Goal: Manage account settings

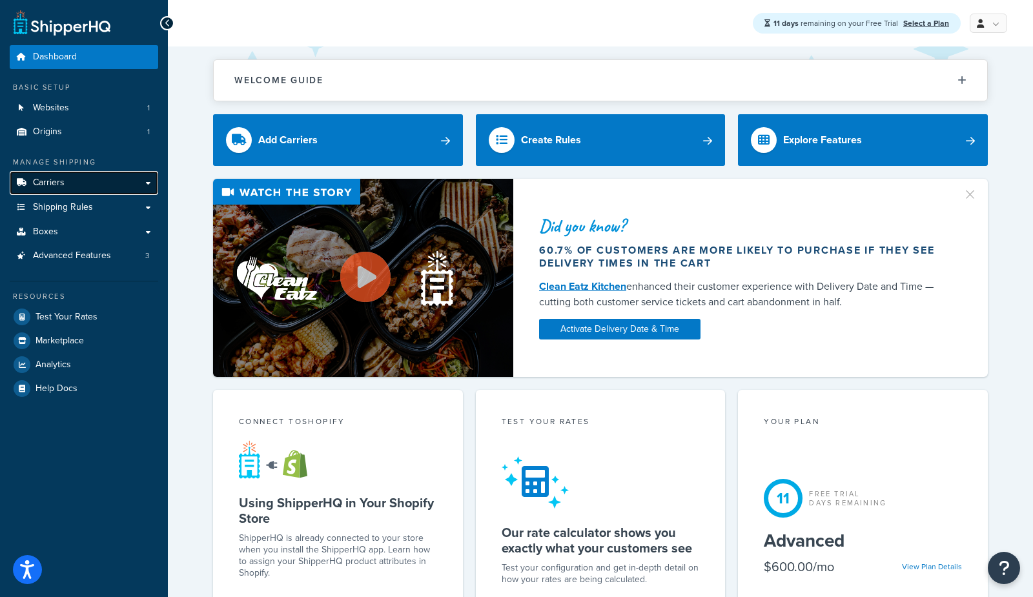
click at [68, 192] on link "Carriers" at bounding box center [84, 183] width 149 height 24
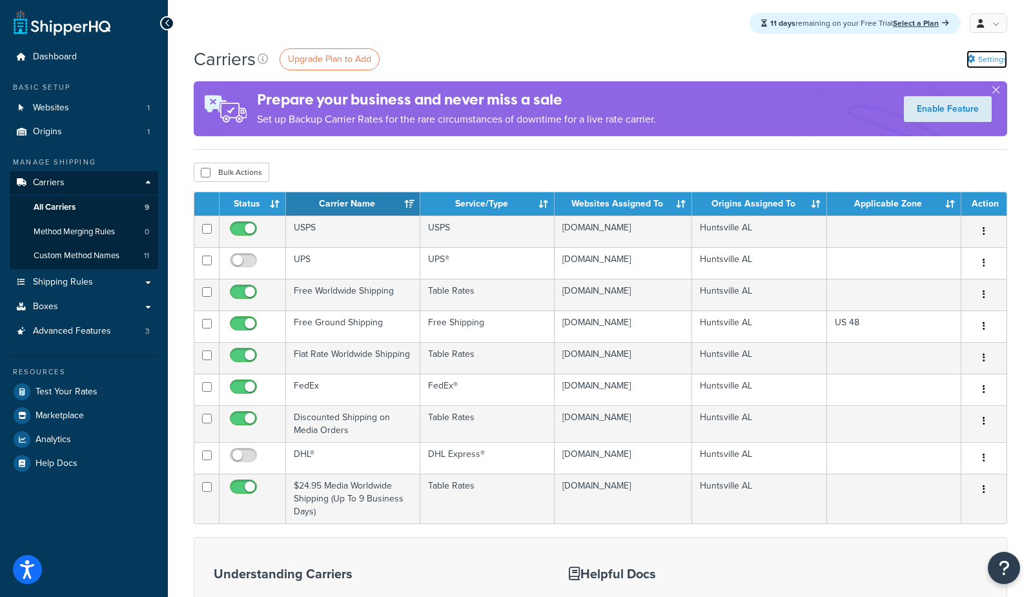
click at [978, 56] on link "Settings" at bounding box center [987, 59] width 41 height 18
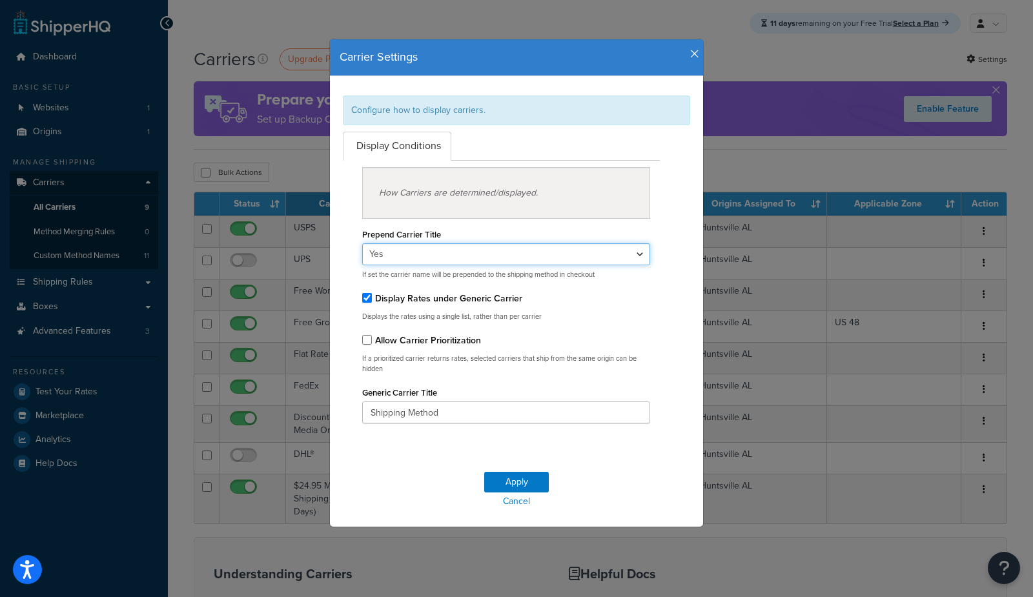
click at [428, 254] on select "Yes No" at bounding box center [506, 254] width 288 height 22
select select "false"
click at [362, 243] on select "Yes No" at bounding box center [506, 254] width 288 height 22
click at [517, 480] on button "Apply" at bounding box center [516, 482] width 65 height 21
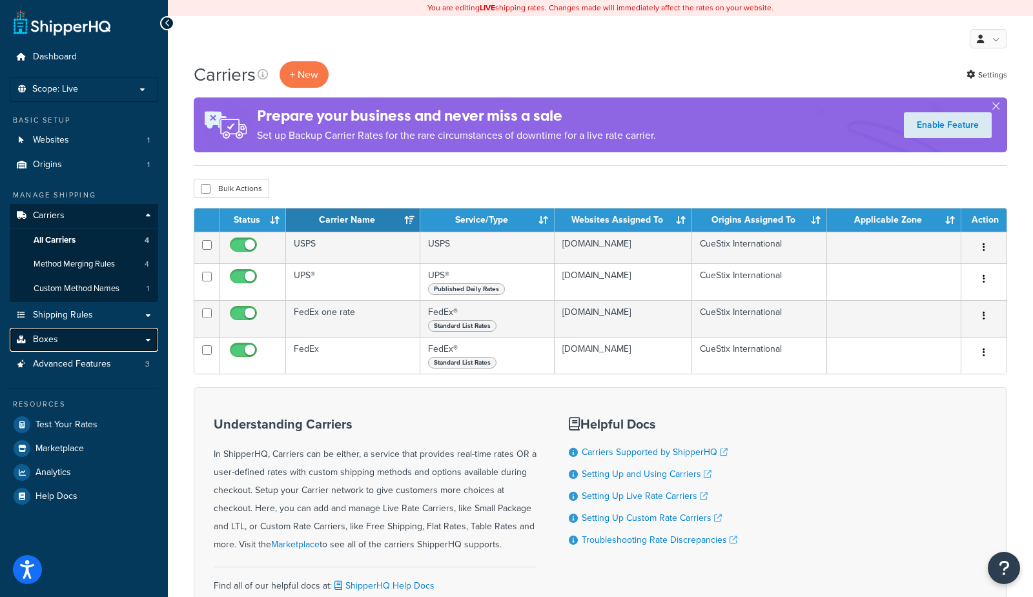
click at [57, 343] on link "Boxes" at bounding box center [84, 340] width 149 height 24
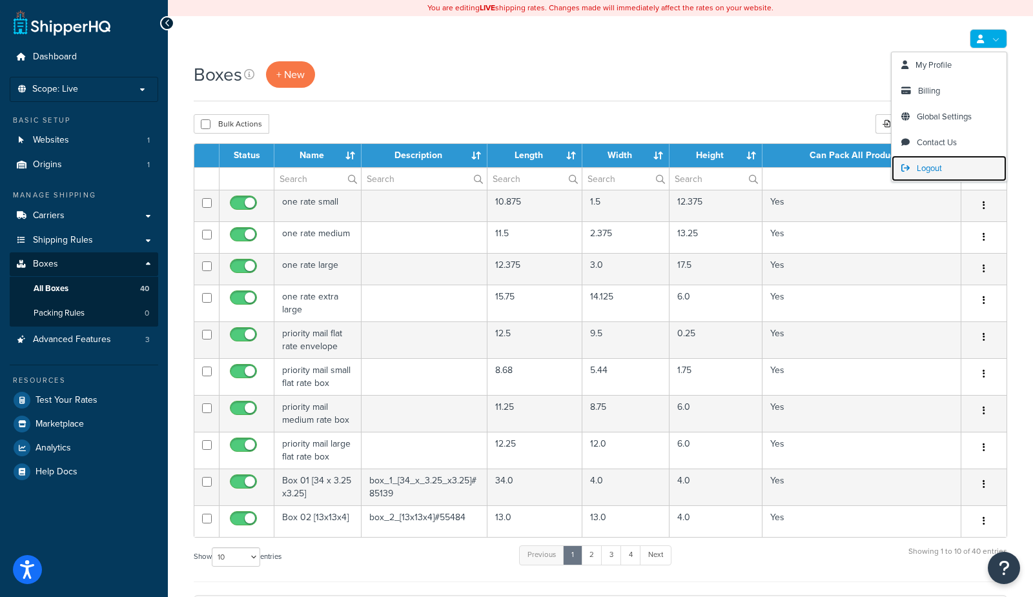
click at [922, 165] on span "Logout" at bounding box center [929, 168] width 25 height 12
